Goal: Task Accomplishment & Management: Manage account settings

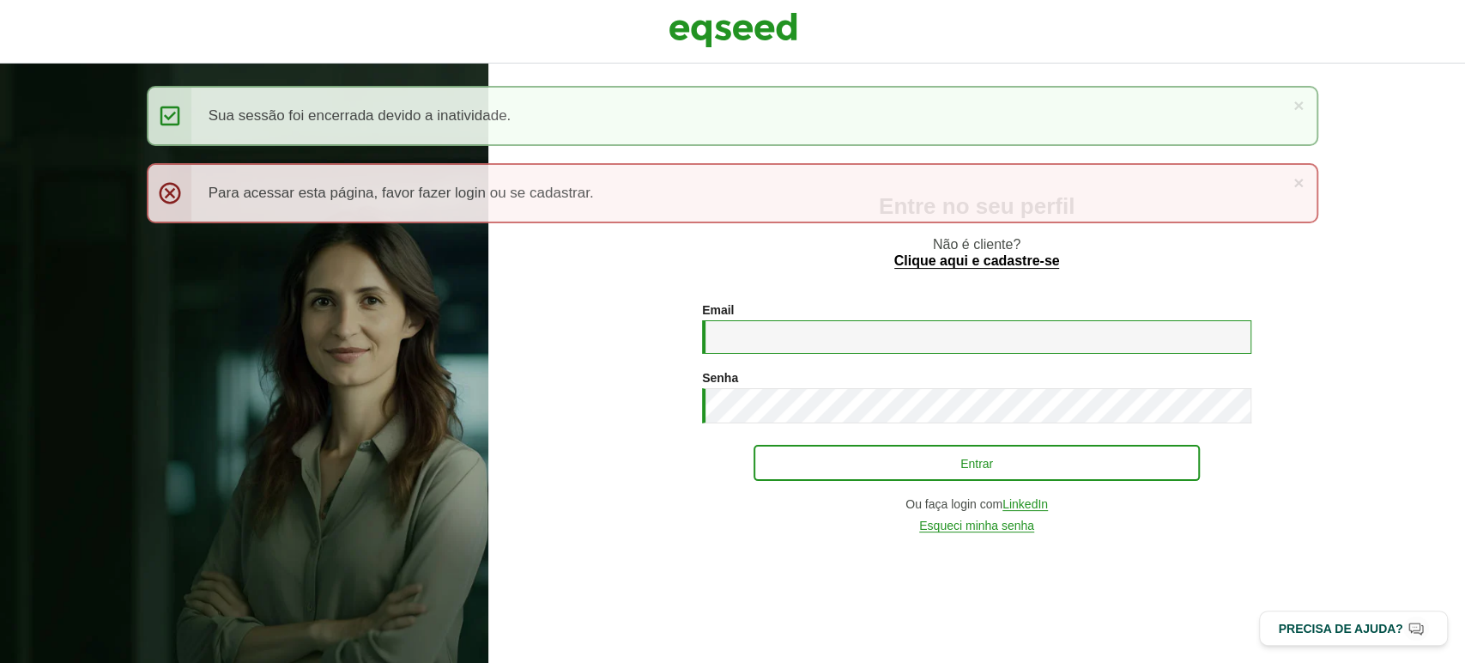
type input "**********"
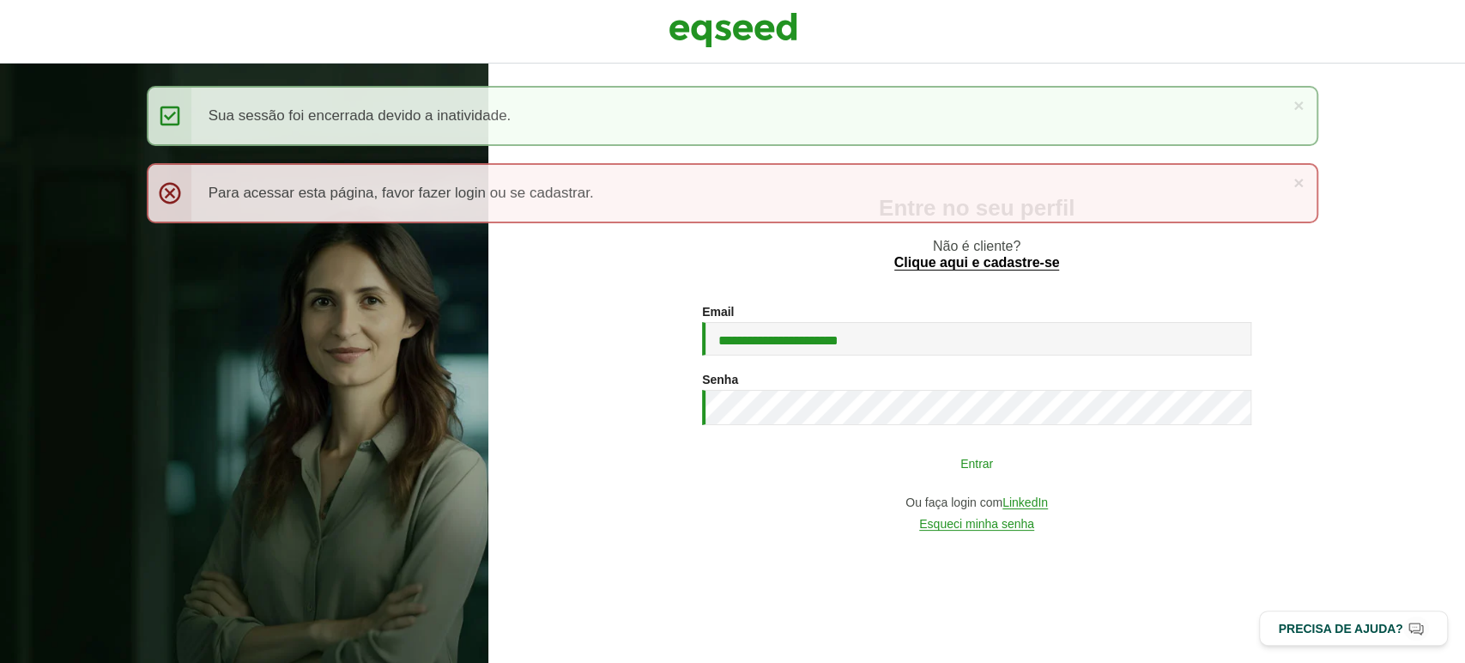
click at [795, 470] on button "Entrar" at bounding box center [977, 462] width 446 height 33
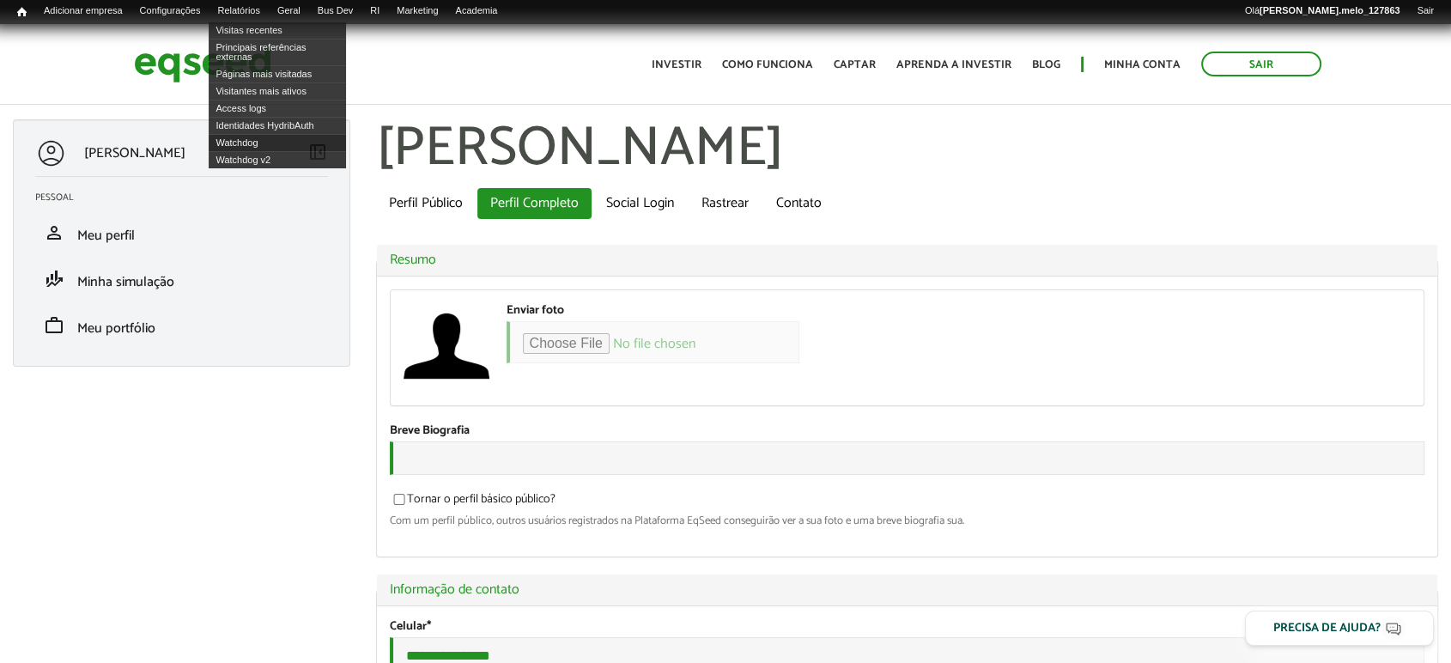
type input "**********"
click at [273, 141] on link "Watchdog" at bounding box center [277, 142] width 137 height 17
